Goal: Task Accomplishment & Management: Use online tool/utility

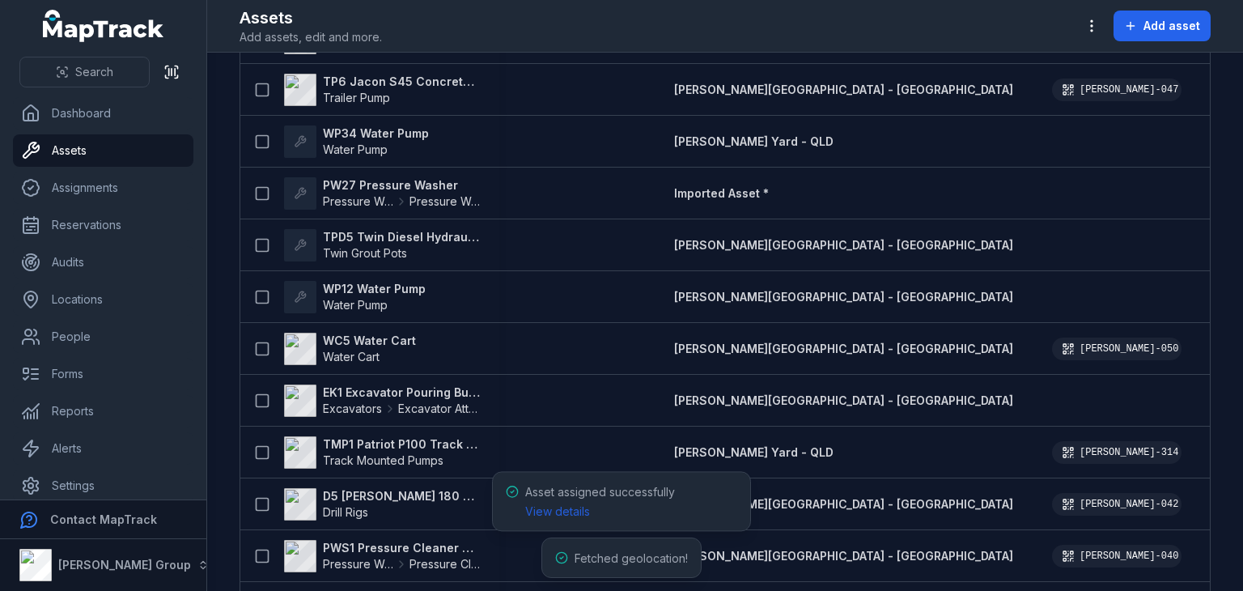
scroll to position [4896, 0]
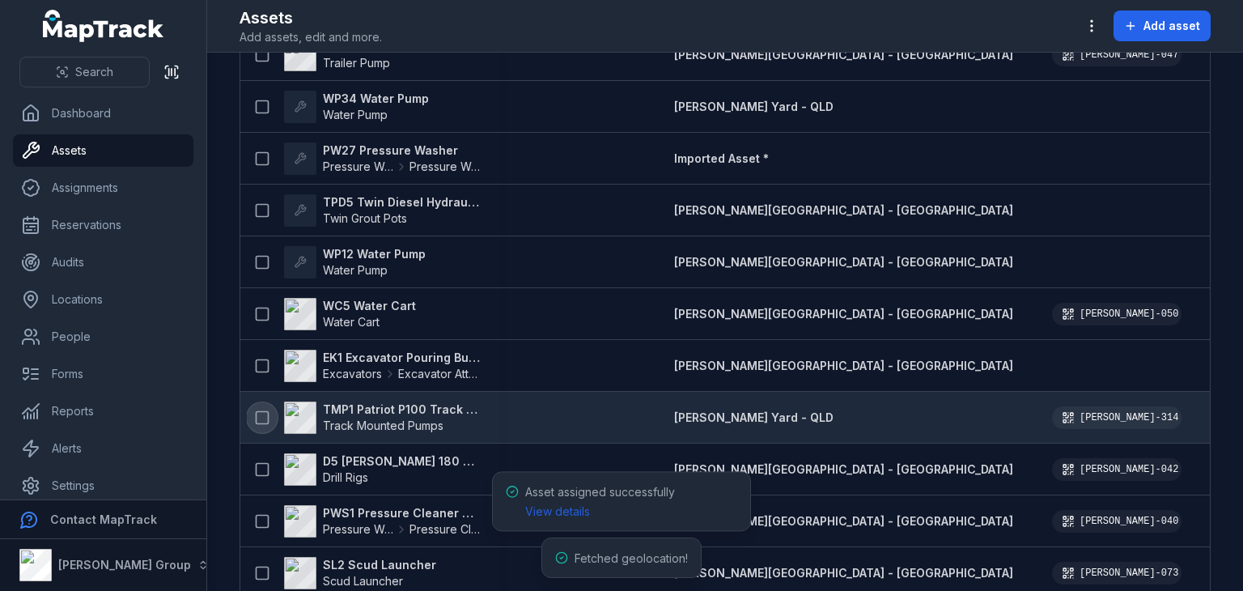
click at [262, 416] on icon at bounding box center [262, 417] width 16 height 16
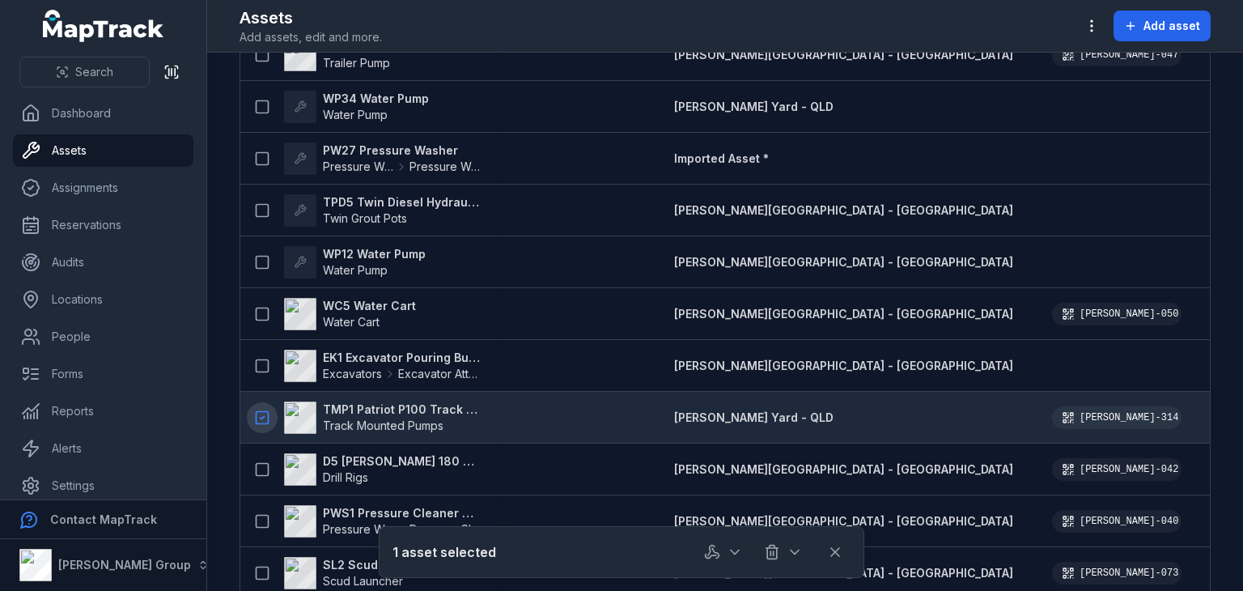
click at [719, 549] on div "Asset assigned successfully View details" at bounding box center [631, 547] width 212 height 39
click at [731, 551] on icon "button" at bounding box center [735, 552] width 16 height 16
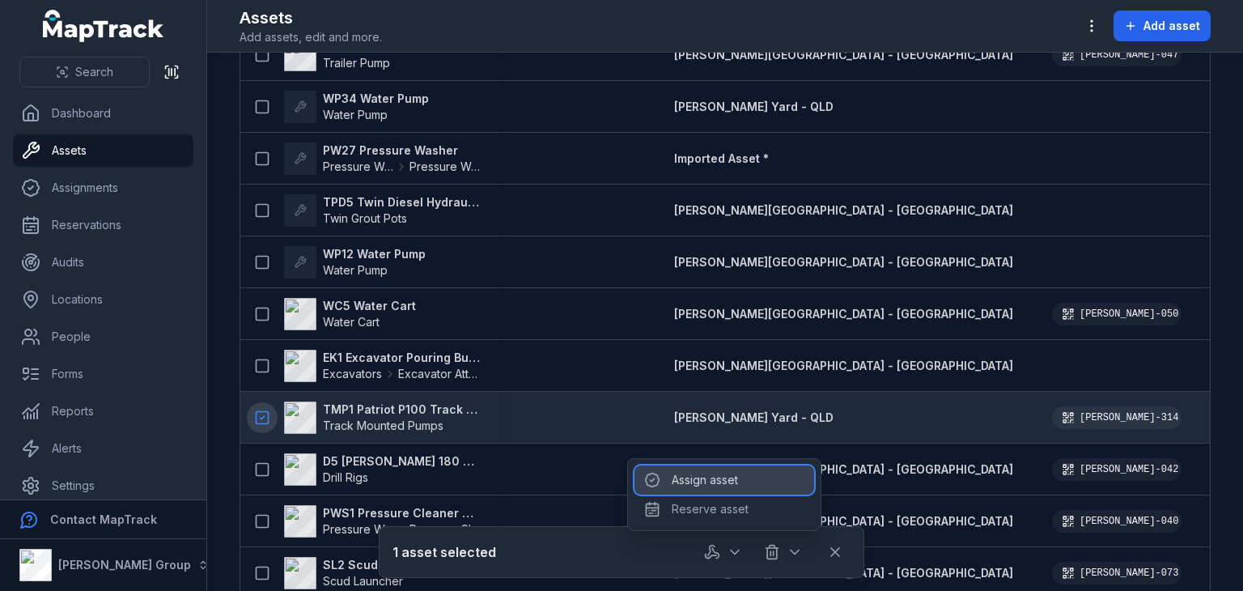
click at [697, 477] on div "Assign asset" at bounding box center [724, 479] width 180 height 29
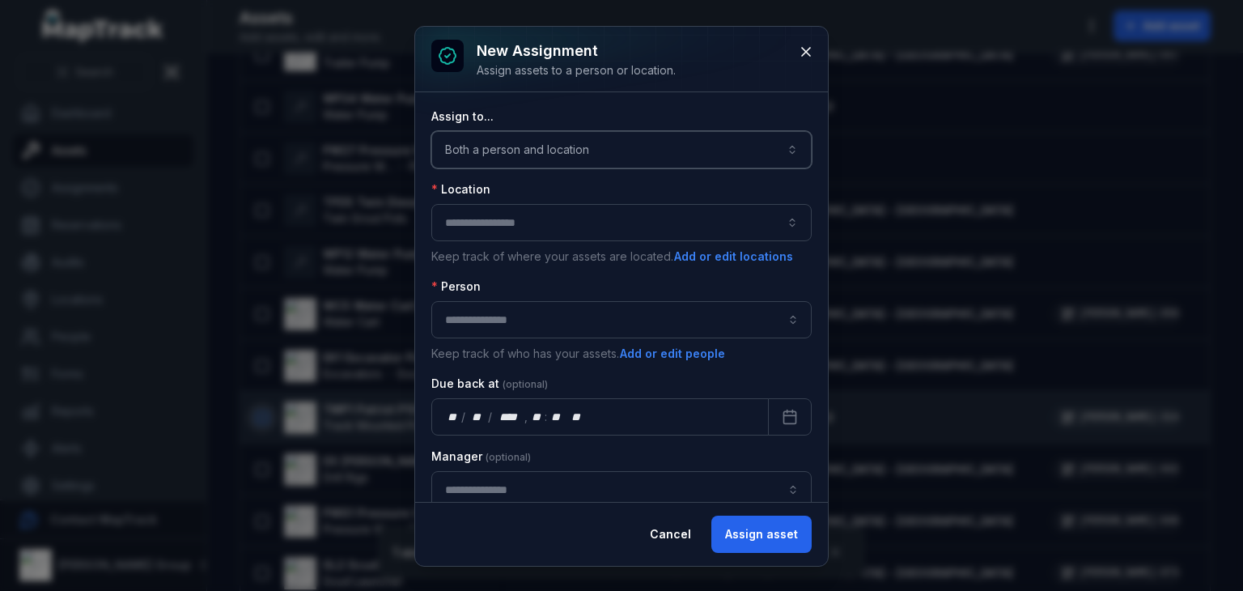
click at [584, 146] on button "Both a person and location ****" at bounding box center [621, 149] width 380 height 37
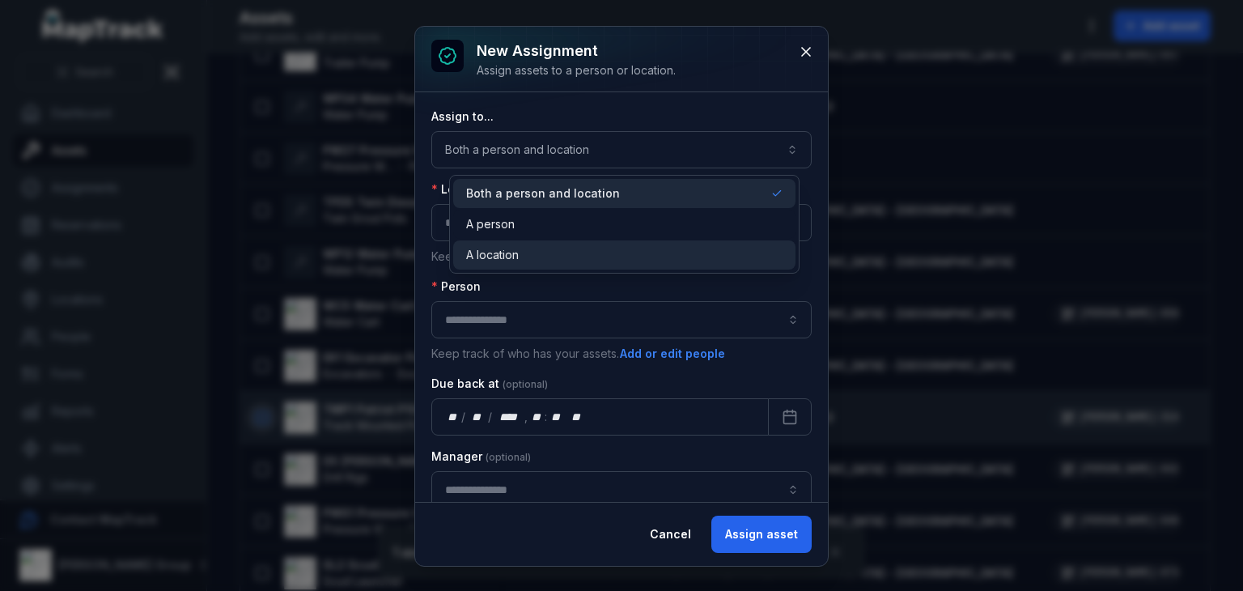
click at [524, 241] on div "A location" at bounding box center [623, 254] width 341 height 29
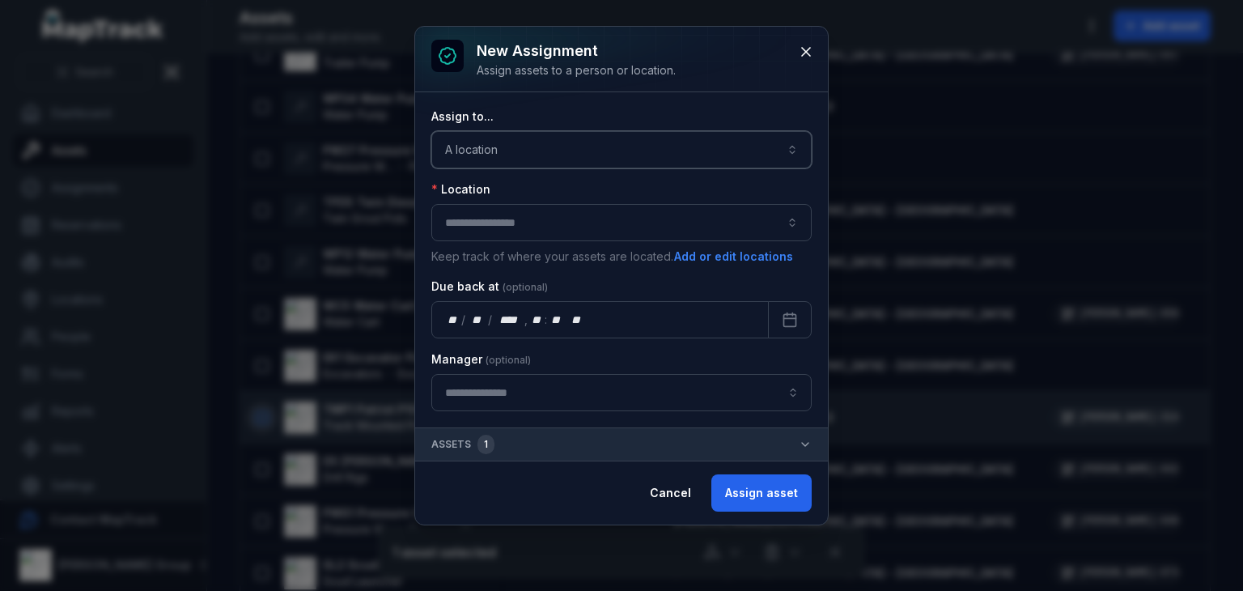
click at [518, 221] on button "button" at bounding box center [621, 222] width 380 height 37
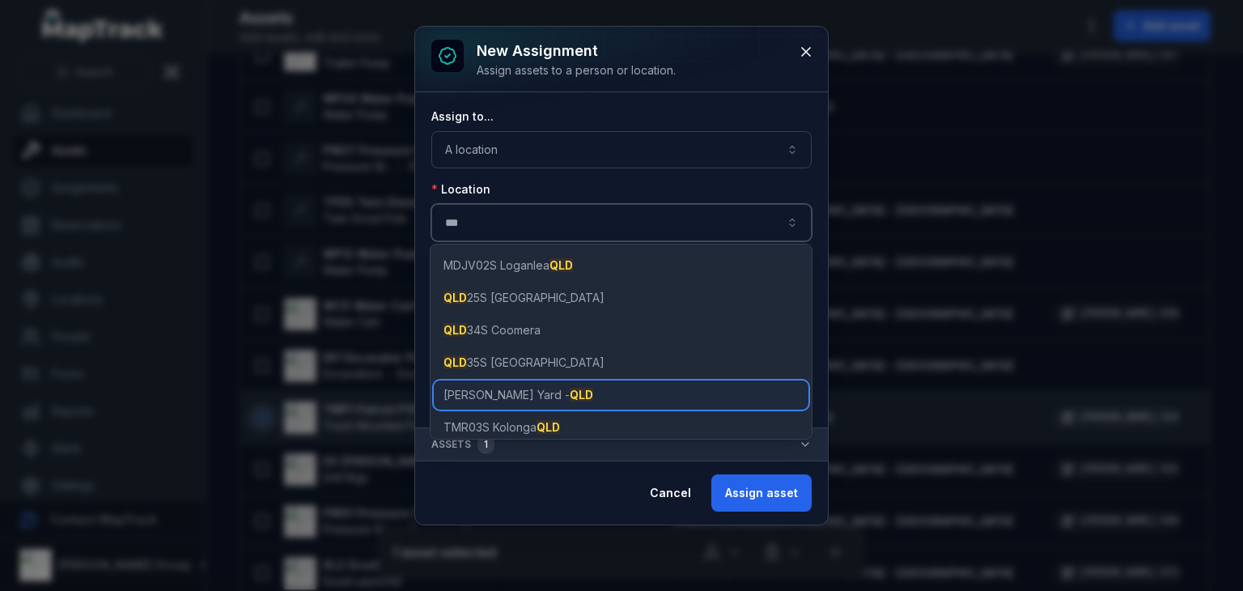
click at [473, 394] on span "[PERSON_NAME] Yard - QLD" at bounding box center [518, 395] width 150 height 16
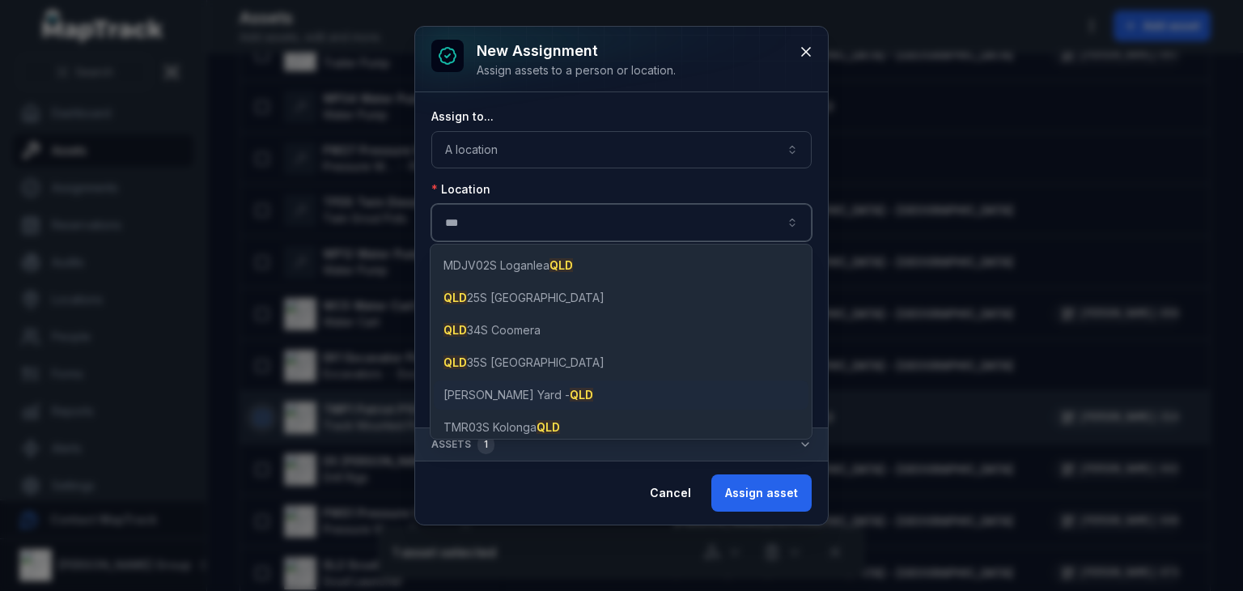
type input "**********"
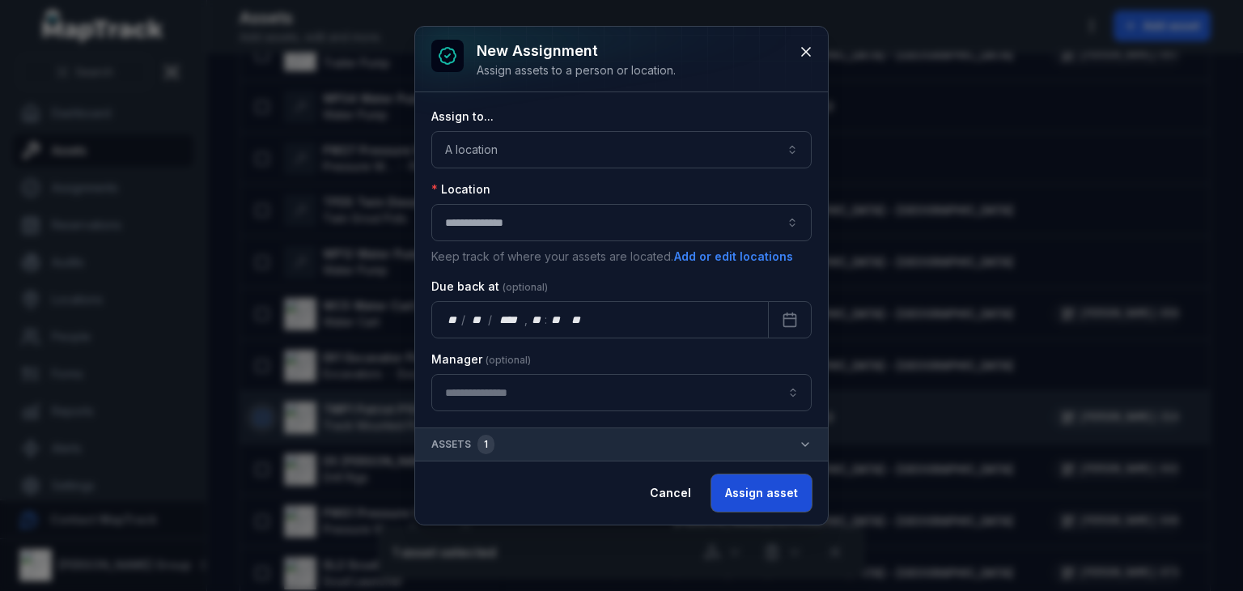
click at [770, 498] on button "Assign asset" at bounding box center [761, 492] width 100 height 37
